Goal: Information Seeking & Learning: Learn about a topic

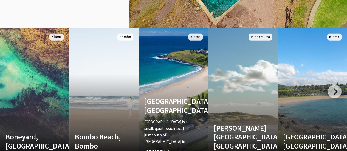
scroll to position [714, 0]
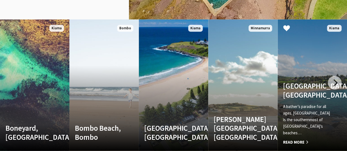
click at [303, 116] on p "A bather’s paradise for all ages. [GEOGRAPHIC_DATA] is the southernmost of [GEO…" at bounding box center [307, 120] width 48 height 33
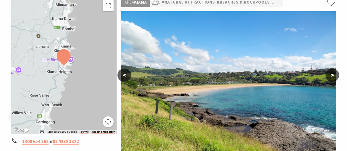
scroll to position [110, 0]
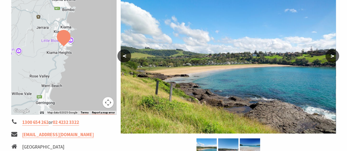
click at [332, 59] on button ">" at bounding box center [333, 55] width 14 height 13
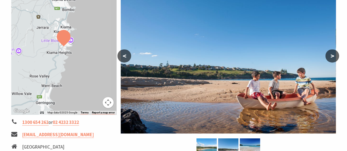
click at [332, 59] on button ">" at bounding box center [333, 55] width 14 height 13
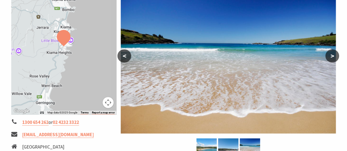
click at [332, 59] on button ">" at bounding box center [333, 55] width 14 height 13
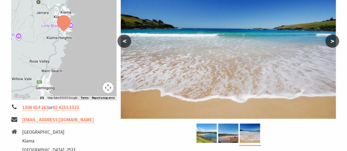
scroll to position [137, 0]
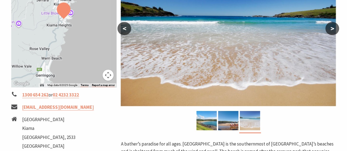
click at [247, 117] on img at bounding box center [250, 120] width 20 height 19
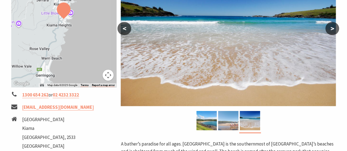
click at [228, 123] on img at bounding box center [228, 120] width 20 height 19
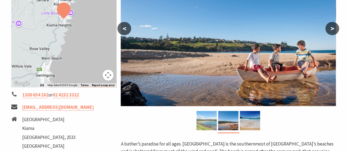
click at [209, 123] on img at bounding box center [207, 120] width 20 height 19
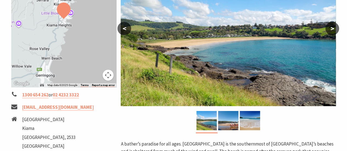
click at [253, 80] on img at bounding box center [228, 36] width 215 height 142
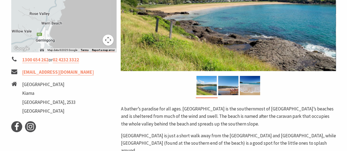
scroll to position [165, 0]
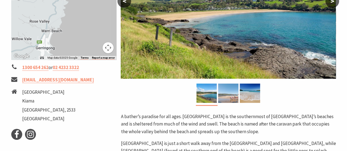
click at [229, 94] on img at bounding box center [228, 93] width 20 height 19
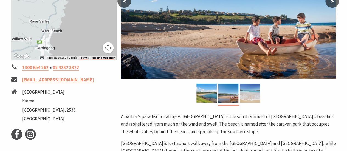
click at [249, 96] on img at bounding box center [250, 93] width 20 height 19
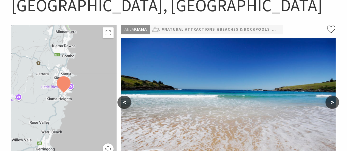
scroll to position [55, 0]
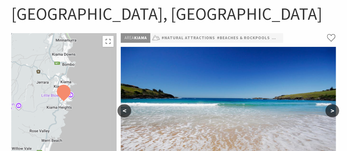
click at [334, 110] on button ">" at bounding box center [333, 110] width 14 height 13
click at [329, 112] on button ">" at bounding box center [333, 110] width 14 height 13
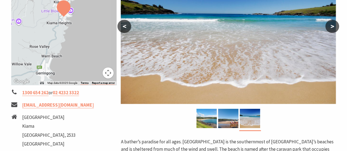
scroll to position [137, 0]
